Goal: Task Accomplishment & Management: Manage account settings

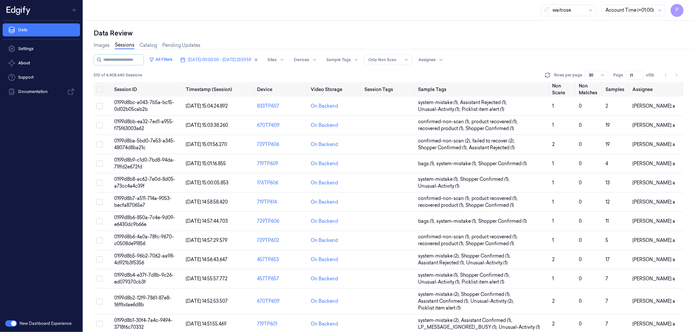
drag, startPoint x: 634, startPoint y: 74, endPoint x: 630, endPoint y: 74, distance: 3.9
click at [630, 74] on input "11" at bounding box center [635, 75] width 18 height 9
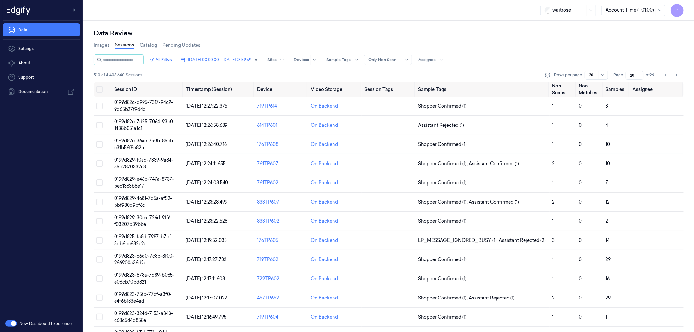
click at [611, 44] on div "Images Sessions Catalog Pending Updates" at bounding box center [389, 46] width 590 height 17
click at [666, 75] on icon "Go to previous page" at bounding box center [665, 75] width 1 height 2
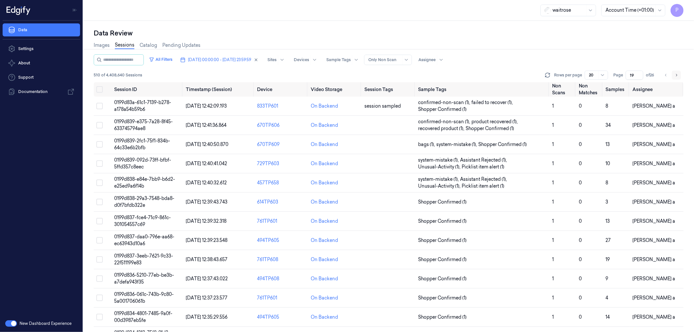
click at [676, 76] on icon "Go to next page" at bounding box center [677, 75] width 4 height 5
type input "20"
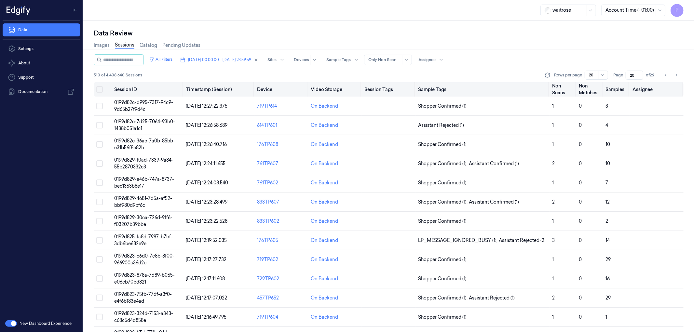
click at [101, 89] on button "Select all" at bounding box center [99, 89] width 7 height 7
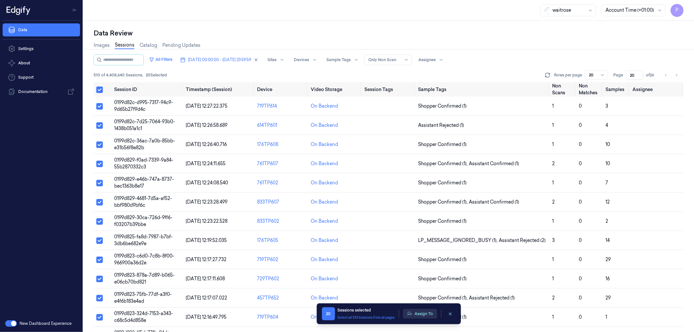
click at [417, 317] on button "Assign To" at bounding box center [420, 314] width 34 height 10
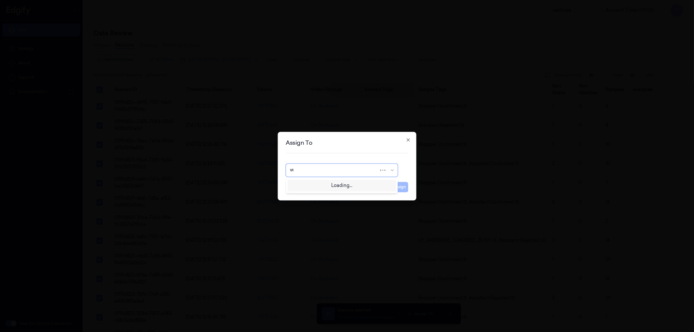
type input "ven"
click at [321, 189] on div "ven kataiah" at bounding box center [341, 185] width 109 height 11
click at [405, 189] on button "Assign" at bounding box center [400, 187] width 18 height 10
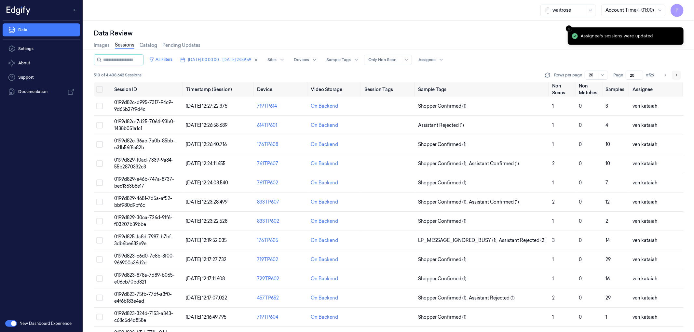
click at [677, 73] on icon "Go to next page" at bounding box center [677, 75] width 4 height 5
type input "21"
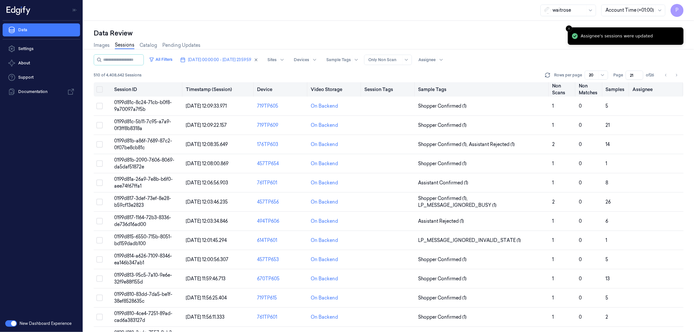
click at [99, 89] on button "Select all" at bounding box center [99, 89] width 7 height 7
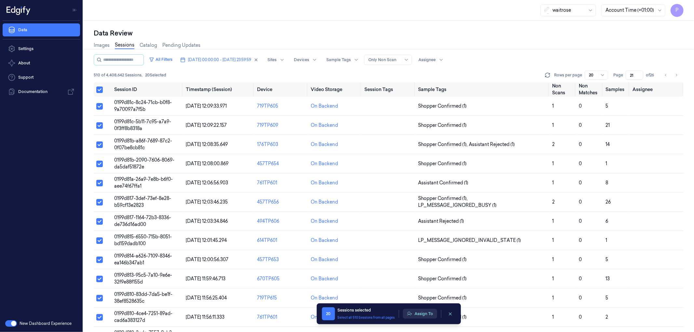
click at [423, 317] on button "Assign To" at bounding box center [420, 314] width 34 height 10
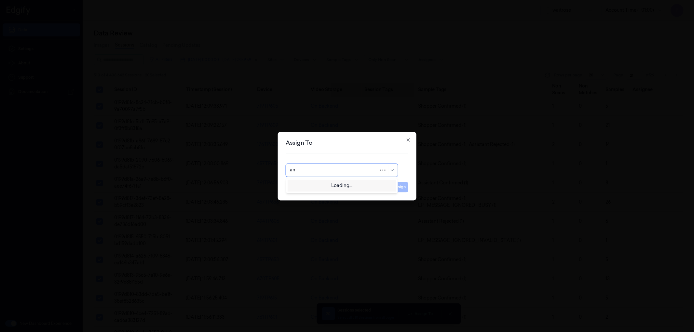
type input "ank"
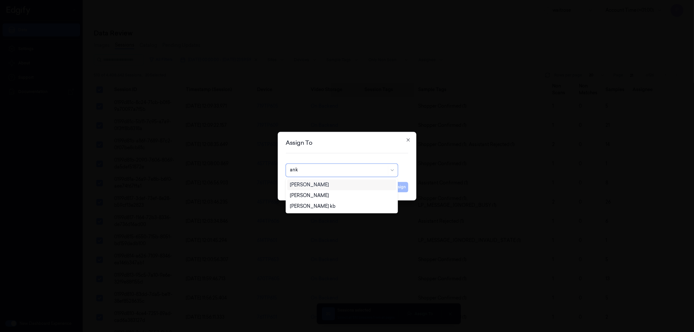
click at [318, 182] on div "Ankitha Naik" at bounding box center [341, 185] width 103 height 7
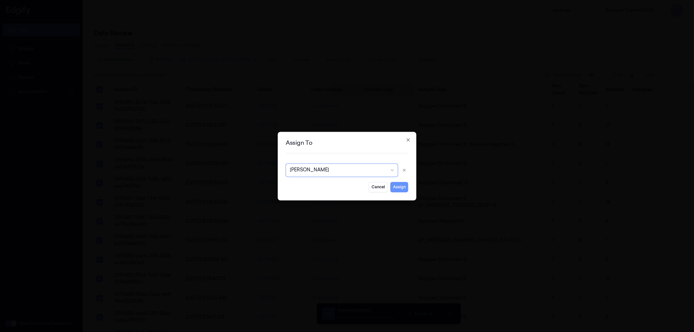
click at [395, 185] on button "Assign" at bounding box center [400, 187] width 18 height 10
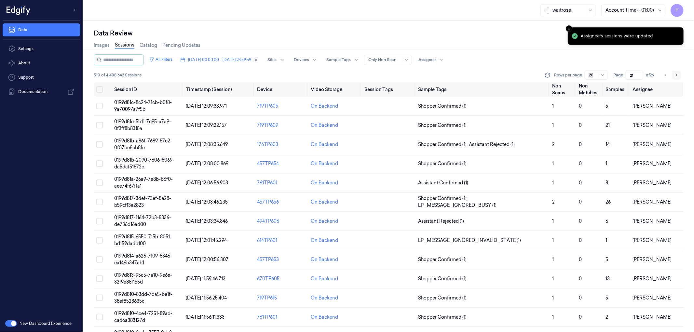
click at [675, 74] on icon "Go to next page" at bounding box center [677, 75] width 4 height 5
type input "22"
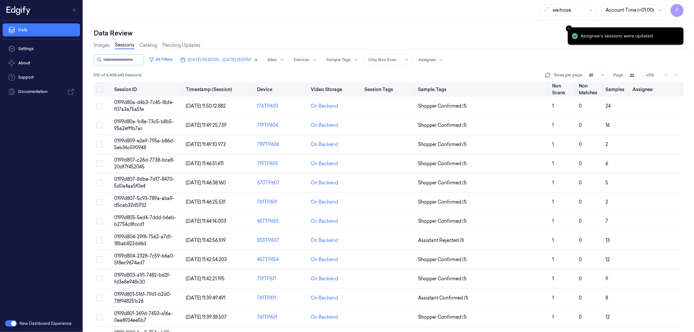
click at [100, 88] on button "Select all" at bounding box center [99, 89] width 7 height 7
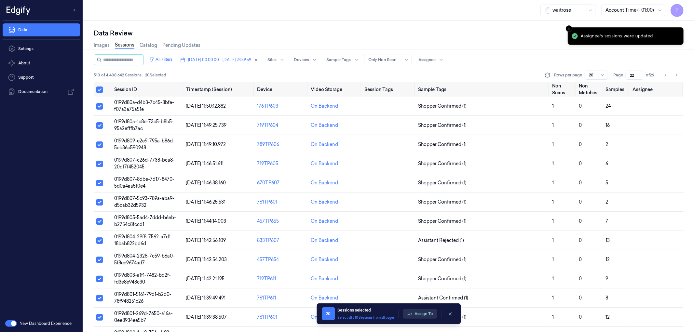
click at [415, 314] on button "Assign To" at bounding box center [420, 314] width 34 height 10
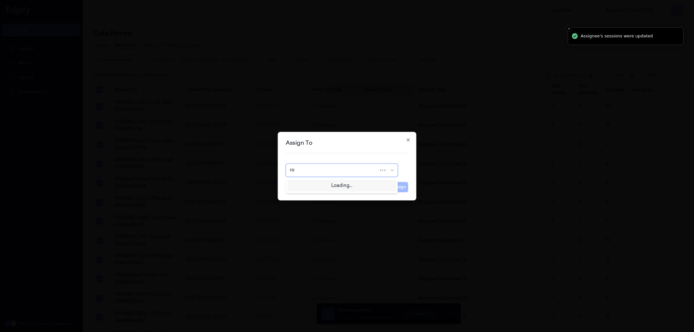
type input "roh"
click at [328, 186] on div "Rohith Acharya" at bounding box center [341, 185] width 103 height 7
click at [399, 189] on button "Assign" at bounding box center [400, 187] width 18 height 10
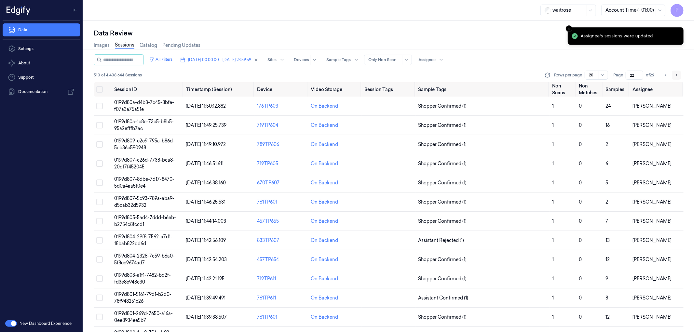
click at [678, 73] on icon "Go to next page" at bounding box center [677, 75] width 4 height 5
type input "23"
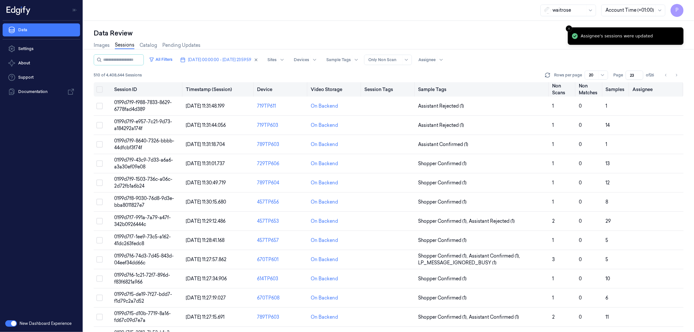
click at [99, 88] on button "Select all" at bounding box center [99, 89] width 7 height 7
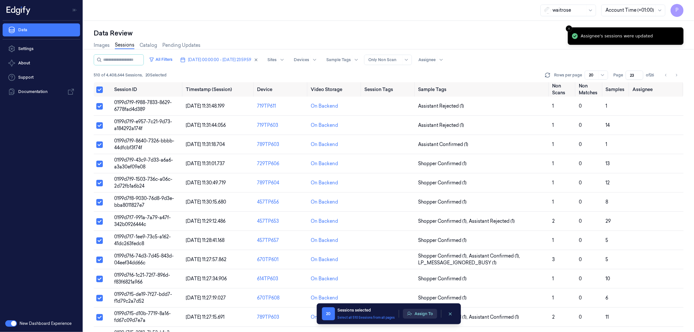
click at [422, 310] on button "Assign To" at bounding box center [420, 314] width 34 height 10
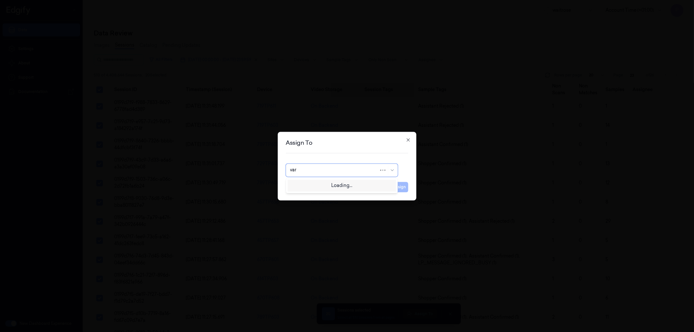
type input "vars"
click at [316, 183] on div "Varsha Poojary" at bounding box center [309, 185] width 39 height 7
click at [404, 190] on button "Assign" at bounding box center [400, 187] width 18 height 10
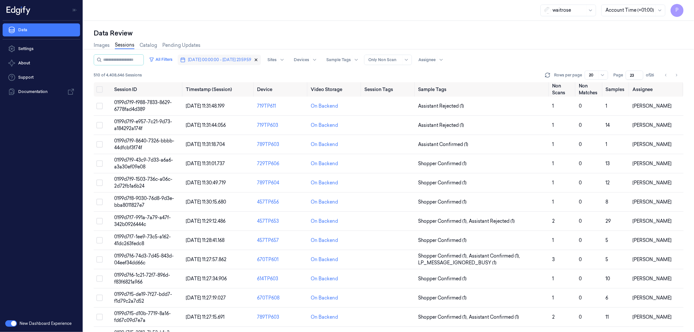
click at [257, 60] on icon "button" at bounding box center [256, 60] width 2 height 2
type input "1"
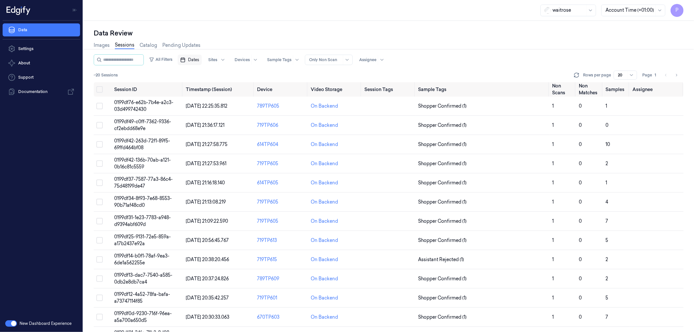
click at [198, 60] on span "Dates" at bounding box center [193, 60] width 11 height 6
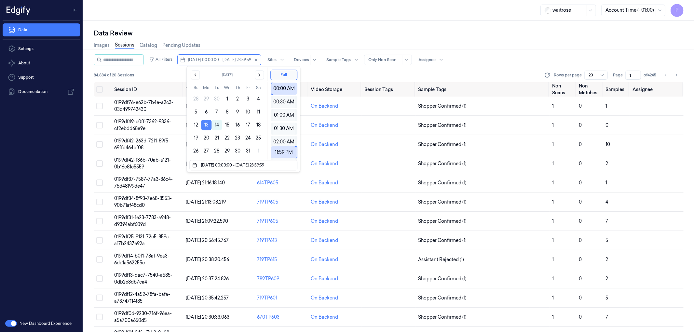
click at [207, 125] on button "13" at bounding box center [206, 125] width 10 height 10
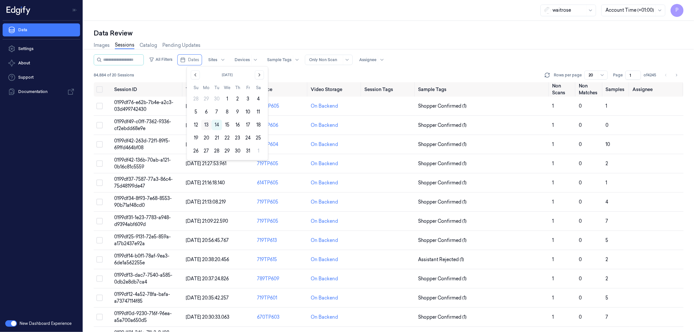
click at [206, 125] on button "13" at bounding box center [206, 125] width 10 height 10
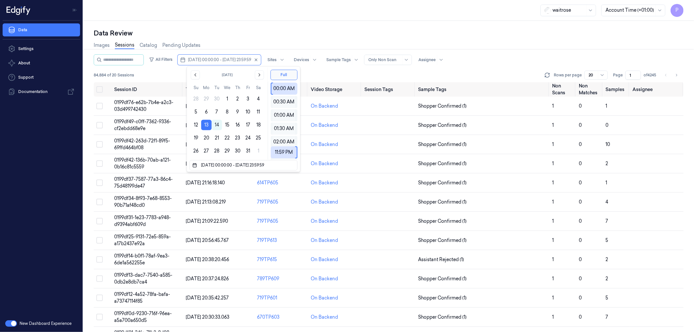
click at [276, 32] on div "Data Review" at bounding box center [389, 33] width 590 height 9
